Goal: Information Seeking & Learning: Check status

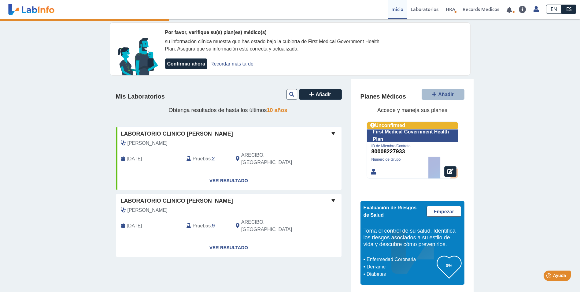
drag, startPoint x: 55, startPoint y: 90, endPoint x: 55, endPoint y: 84, distance: 5.2
drag, startPoint x: 55, startPoint y: 84, endPoint x: 45, endPoint y: 67, distance: 19.9
drag, startPoint x: 45, startPoint y: 67, endPoint x: 37, endPoint y: 57, distance: 13.3
click at [37, 57] on div "Por favor, verifique su(s) plan(es) médico(s) su información clínica muestra qu…" at bounding box center [290, 156] width 580 height 274
click at [226, 173] on link "Ver Resultado" at bounding box center [228, 180] width 225 height 19
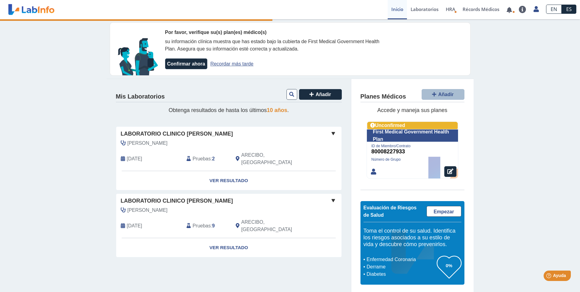
click at [212, 156] on b "2" at bounding box center [213, 158] width 3 height 5
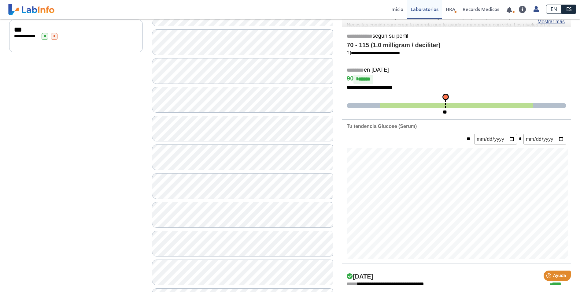
scroll to position [122, 0]
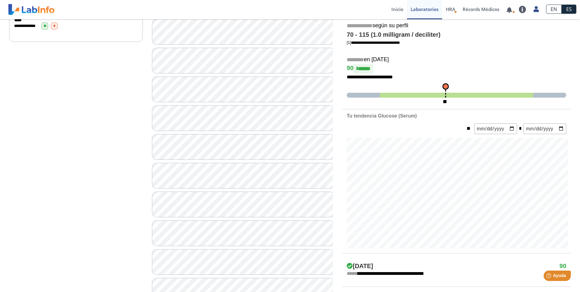
drag, startPoint x: 132, startPoint y: 152, endPoint x: 119, endPoint y: 152, distance: 13.8
drag, startPoint x: 119, startPoint y: 152, endPoint x: 108, endPoint y: 152, distance: 10.7
click at [108, 152] on div "**********" at bounding box center [76, 176] width 143 height 417
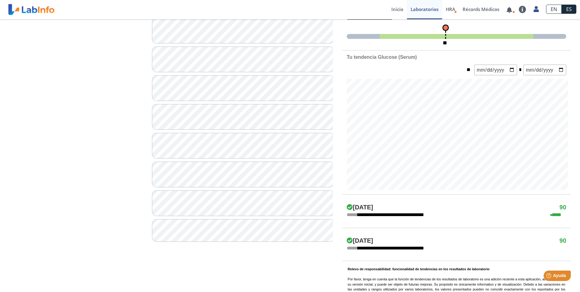
scroll to position [183, 0]
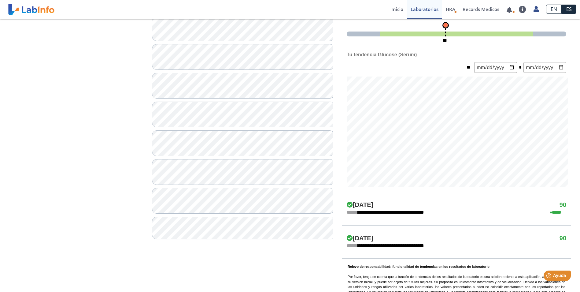
drag, startPoint x: 88, startPoint y: 113, endPoint x: 79, endPoint y: 164, distance: 51.1
drag, startPoint x: 79, startPoint y: 164, endPoint x: 83, endPoint y: 134, distance: 29.6
drag, startPoint x: 83, startPoint y: 134, endPoint x: 89, endPoint y: 79, distance: 55.9
drag, startPoint x: 89, startPoint y: 79, endPoint x: 73, endPoint y: 54, distance: 29.4
click at [73, 54] on div "**********" at bounding box center [76, 114] width 143 height 417
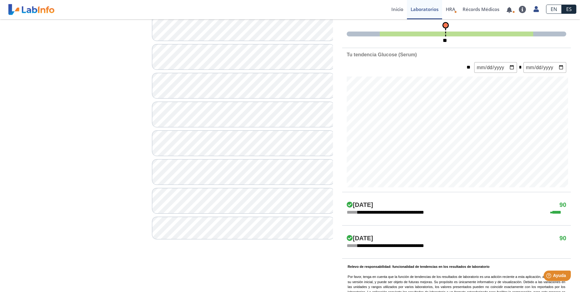
drag, startPoint x: 77, startPoint y: 50, endPoint x: 77, endPoint y: 58, distance: 7.6
drag, startPoint x: 77, startPoint y: 58, endPoint x: 57, endPoint y: 64, distance: 21.0
click at [57, 64] on div "**********" at bounding box center [76, 114] width 143 height 417
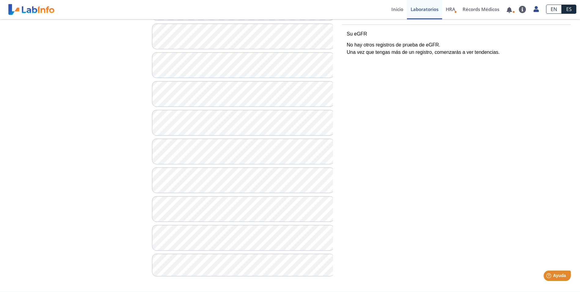
scroll to position [146, 0]
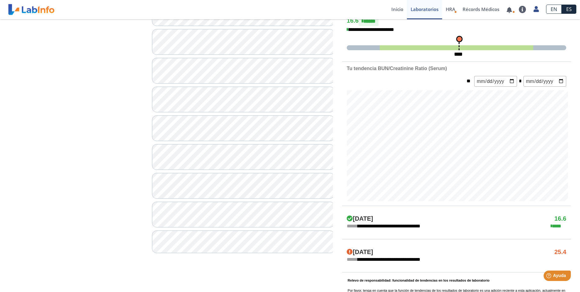
scroll to position [183, 0]
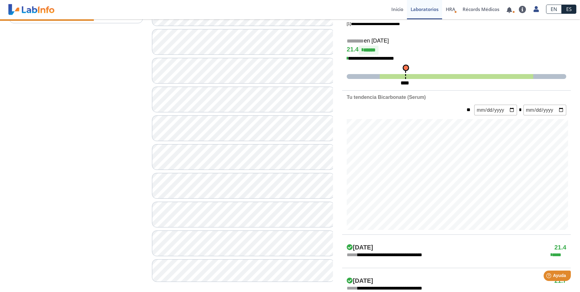
scroll to position [122, 0]
